Goal: Book appointment/travel/reservation

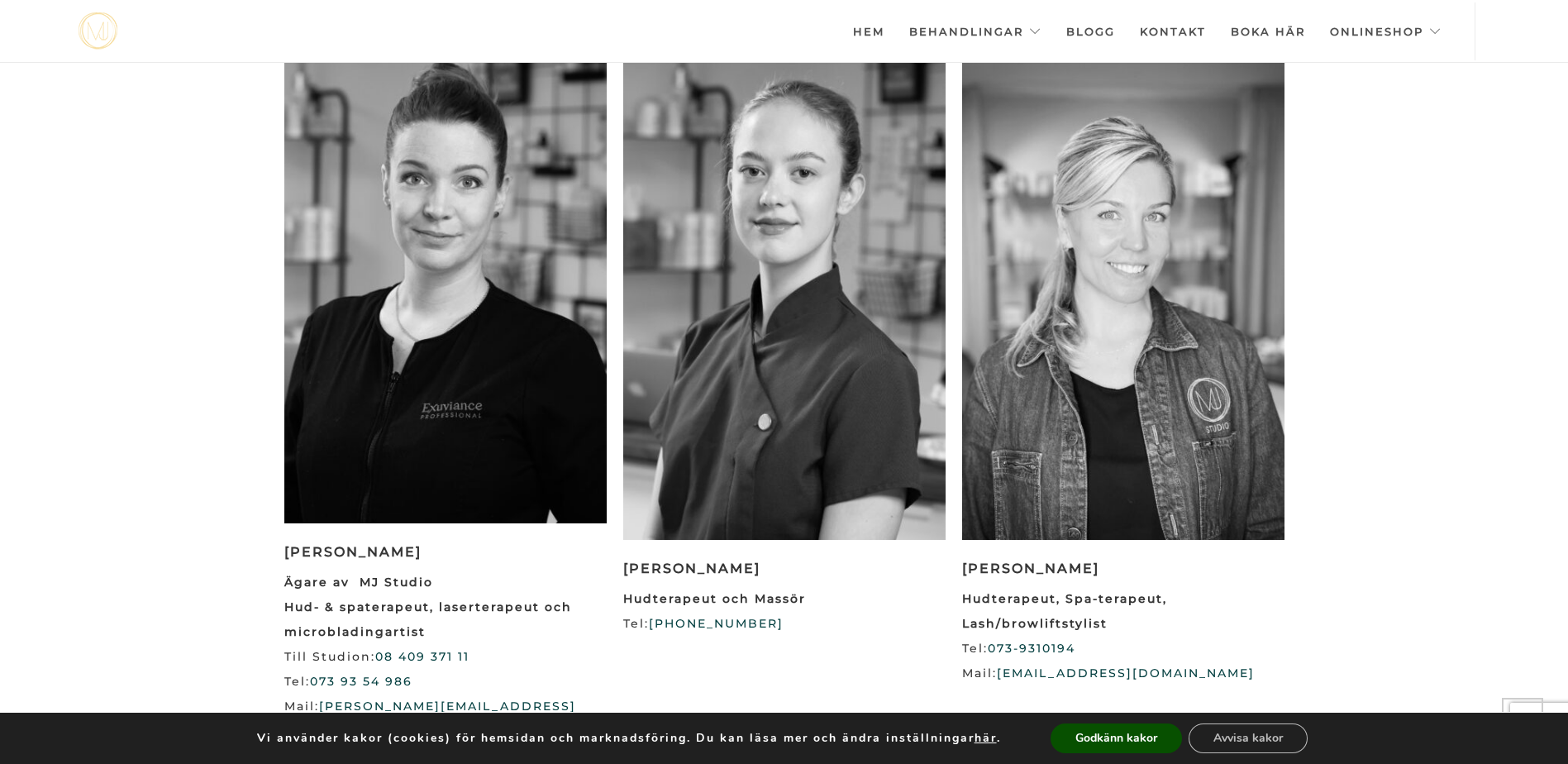
scroll to position [1891, 0]
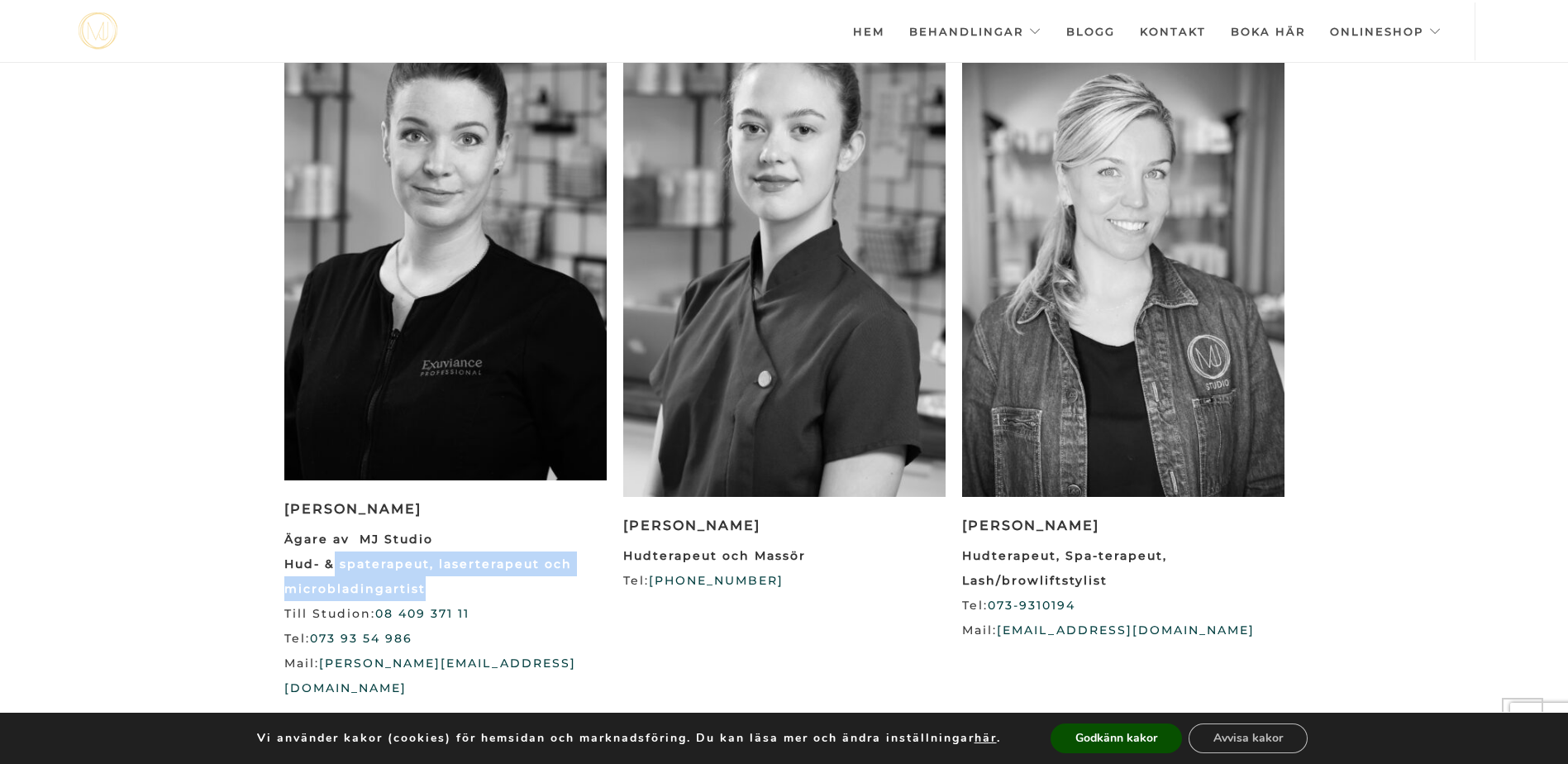
drag, startPoint x: 380, startPoint y: 572, endPoint x: 333, endPoint y: 560, distance: 48.5
click at [333, 560] on strong "Ägare av MJ Studio Hud- & spaterapeut, laserterapeut och microbladingartist" at bounding box center [428, 564] width 287 height 65
drag, startPoint x: 333, startPoint y: 560, endPoint x: 580, endPoint y: 599, distance: 250.1
click at [580, 599] on p "Ägare av MJ Studio Hud- & spaterapeut, laserterapeut och microbladingartist Til…" at bounding box center [445, 613] width 323 height 174
click at [1004, 27] on link "Behandlingar" at bounding box center [975, 31] width 132 height 58
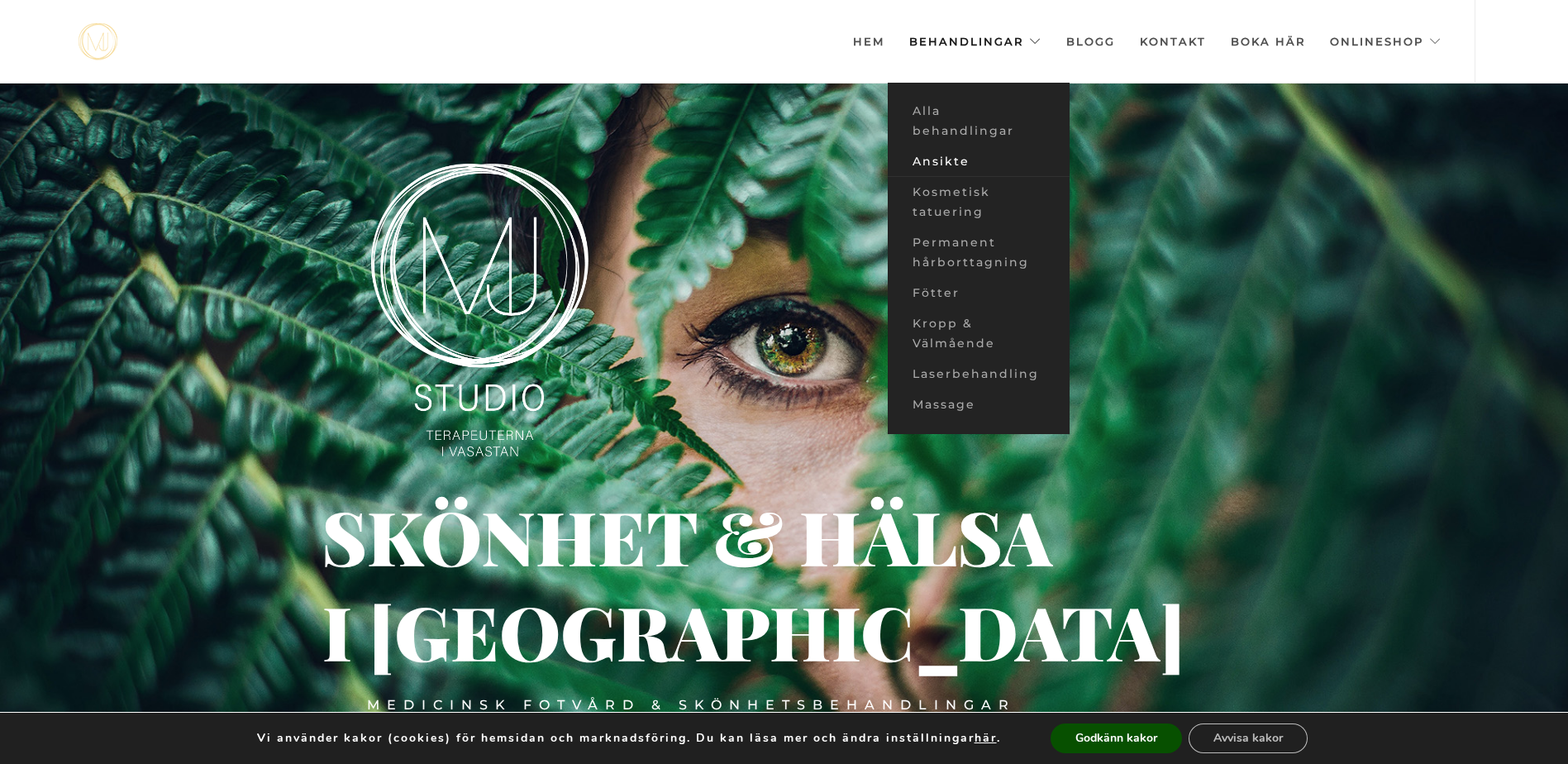
click at [949, 158] on link "Ansikte" at bounding box center [978, 161] width 181 height 30
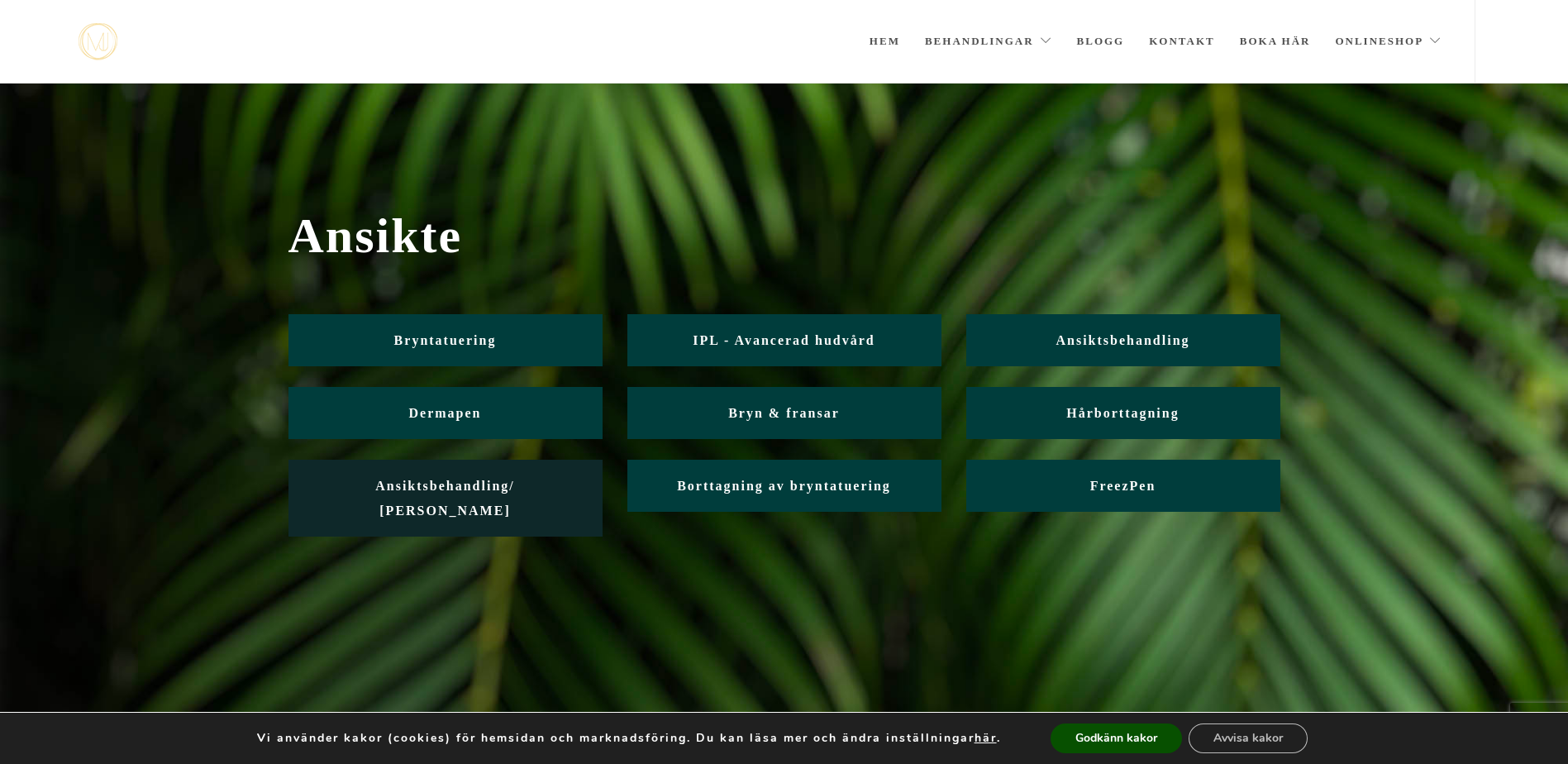
click at [496, 491] on span "Ansiktsbehandling/ Friskvård" at bounding box center [445, 498] width 139 height 39
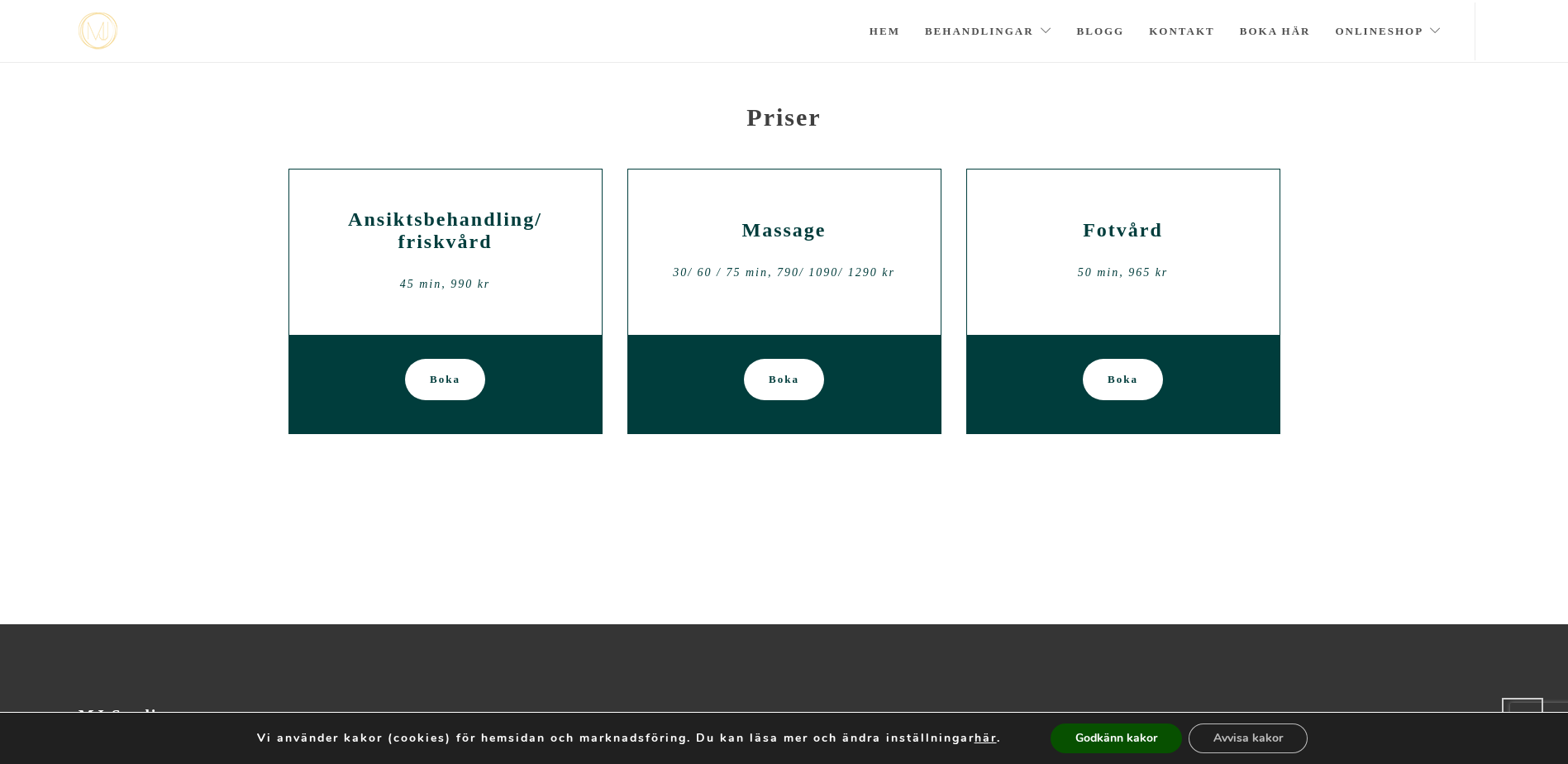
scroll to position [541, 0]
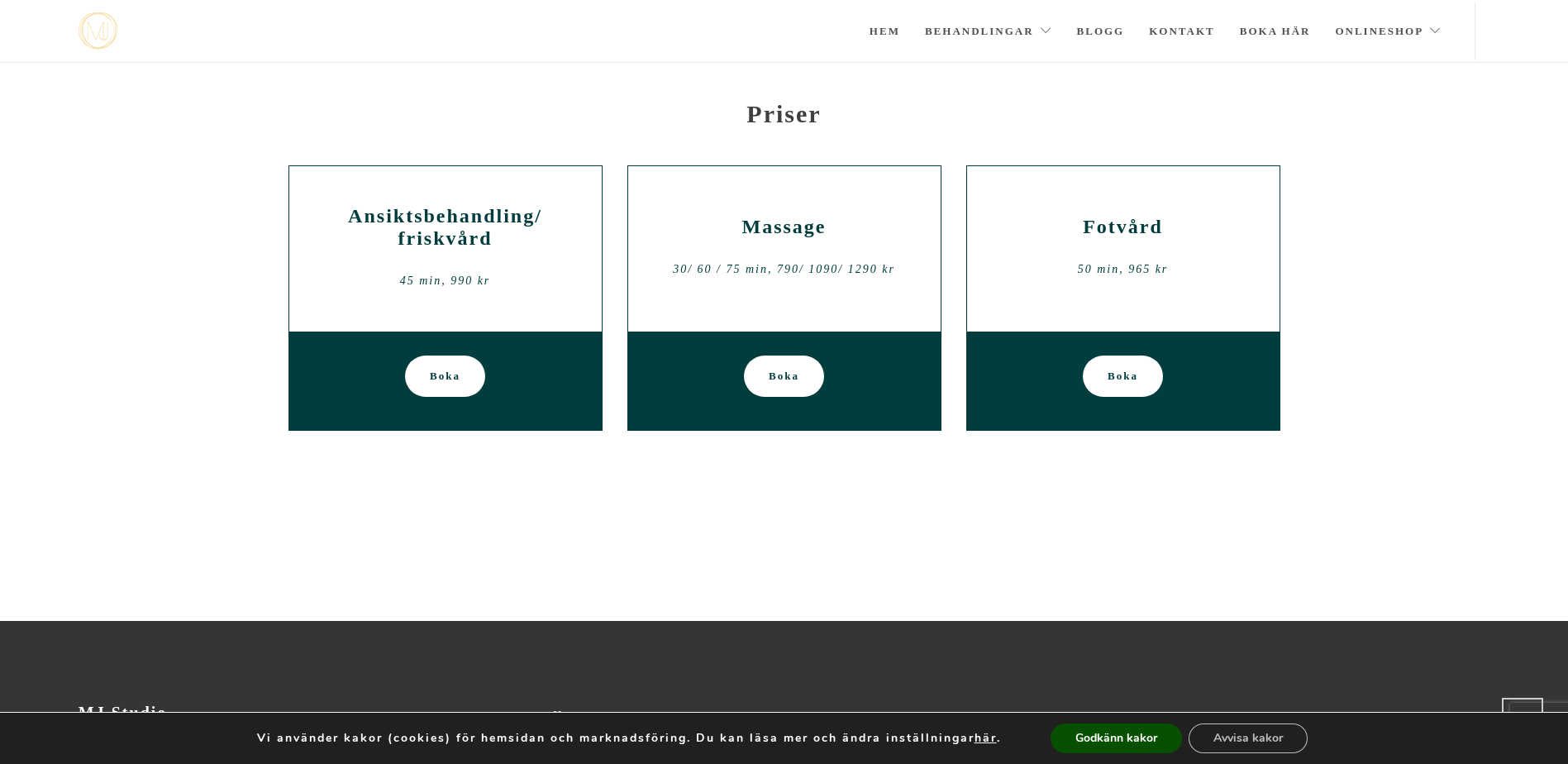
click at [486, 224] on h2 "Ansiktsbehandling/ friskvård" at bounding box center [445, 228] width 287 height 45
click at [425, 365] on link "Boka" at bounding box center [445, 376] width 80 height 41
